Goal: Obtain resource: Obtain resource

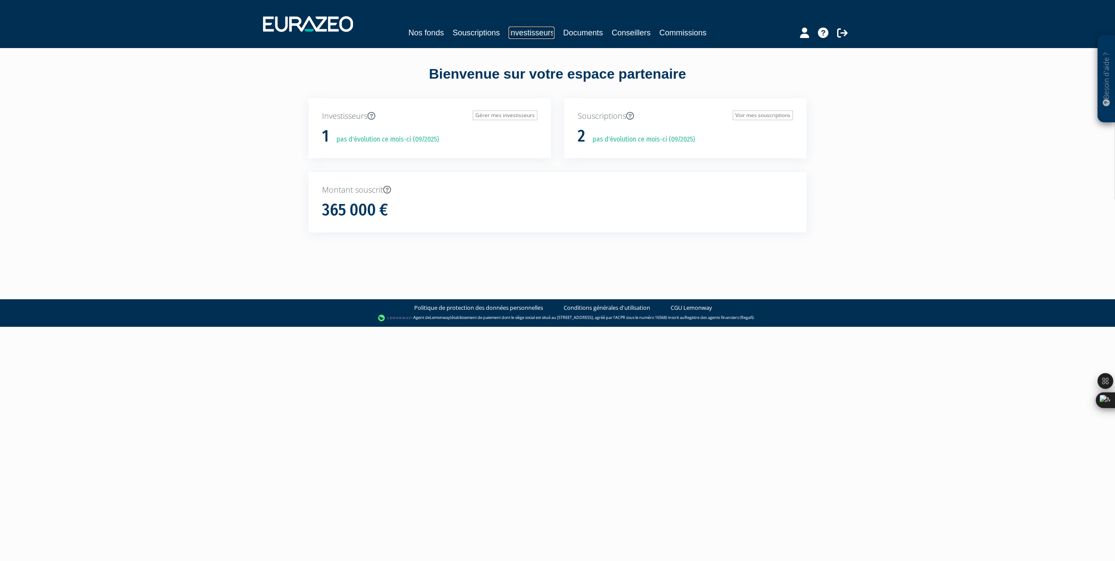
click at [531, 33] on link "Investisseurs" at bounding box center [532, 33] width 46 height 12
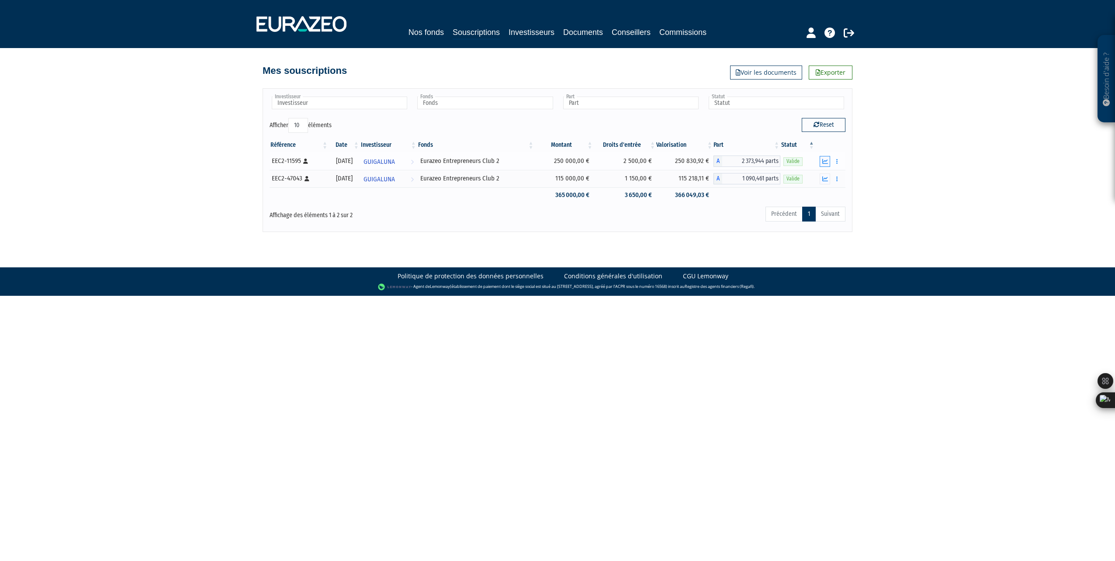
click at [824, 162] on icon "button" at bounding box center [826, 162] width 6 height 6
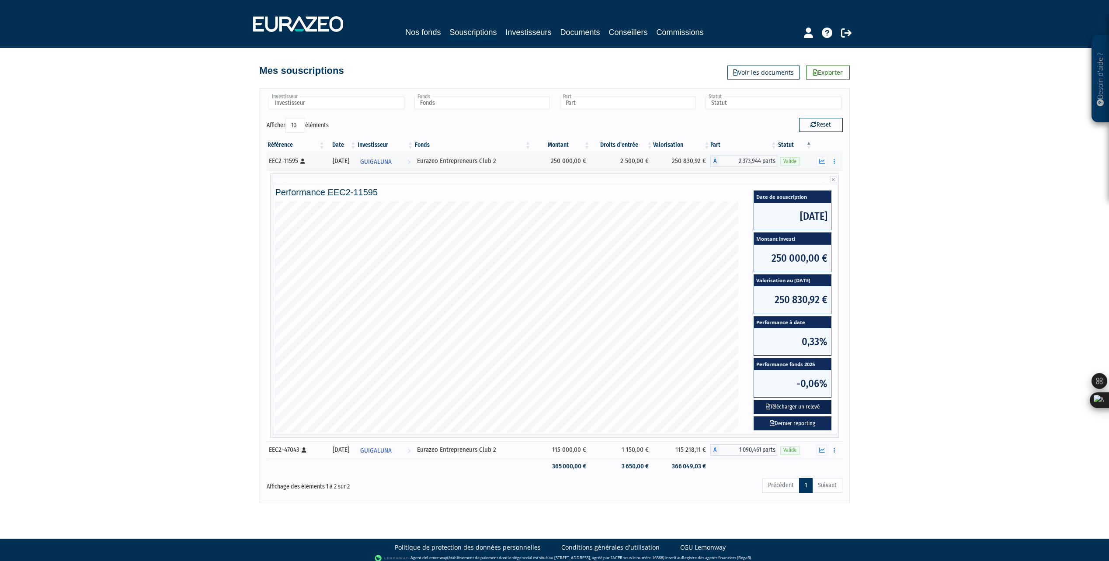
click at [785, 406] on button "Télécharger un relevé" at bounding box center [793, 407] width 78 height 14
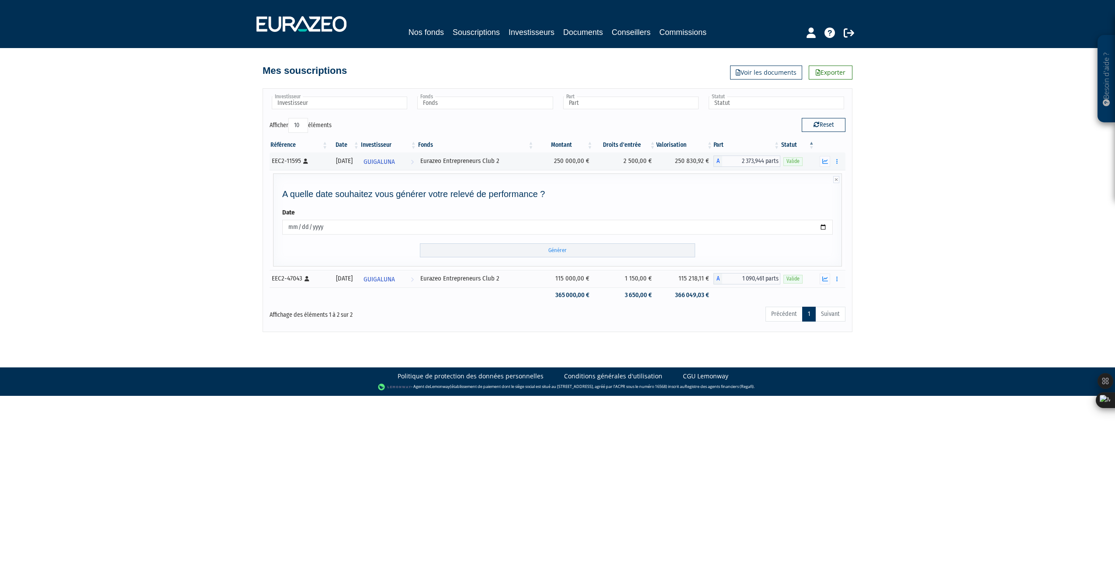
click at [306, 224] on input "[DATE]" at bounding box center [557, 227] width 551 height 15
click at [324, 225] on input "[DATE]" at bounding box center [557, 227] width 551 height 15
drag, startPoint x: 319, startPoint y: 227, endPoint x: 285, endPoint y: 227, distance: 34.1
click at [285, 227] on input "[DATE]" at bounding box center [557, 227] width 551 height 15
click at [822, 229] on input "[DATE]" at bounding box center [557, 227] width 551 height 15
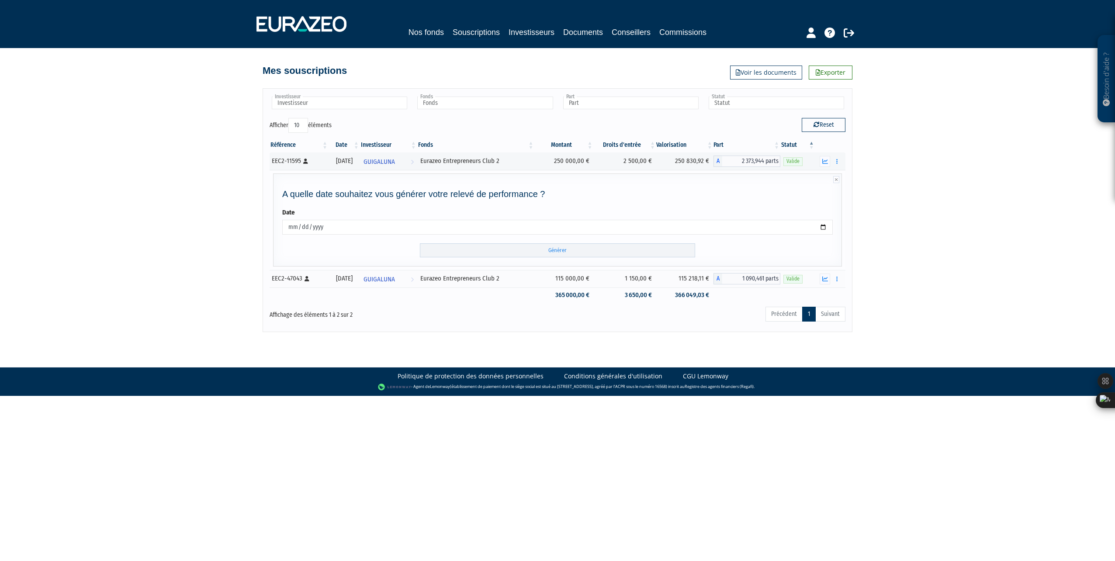
type input "[DATE]"
click at [553, 250] on input "Générer" at bounding box center [557, 250] width 275 height 14
